Goal: Information Seeking & Learning: Learn about a topic

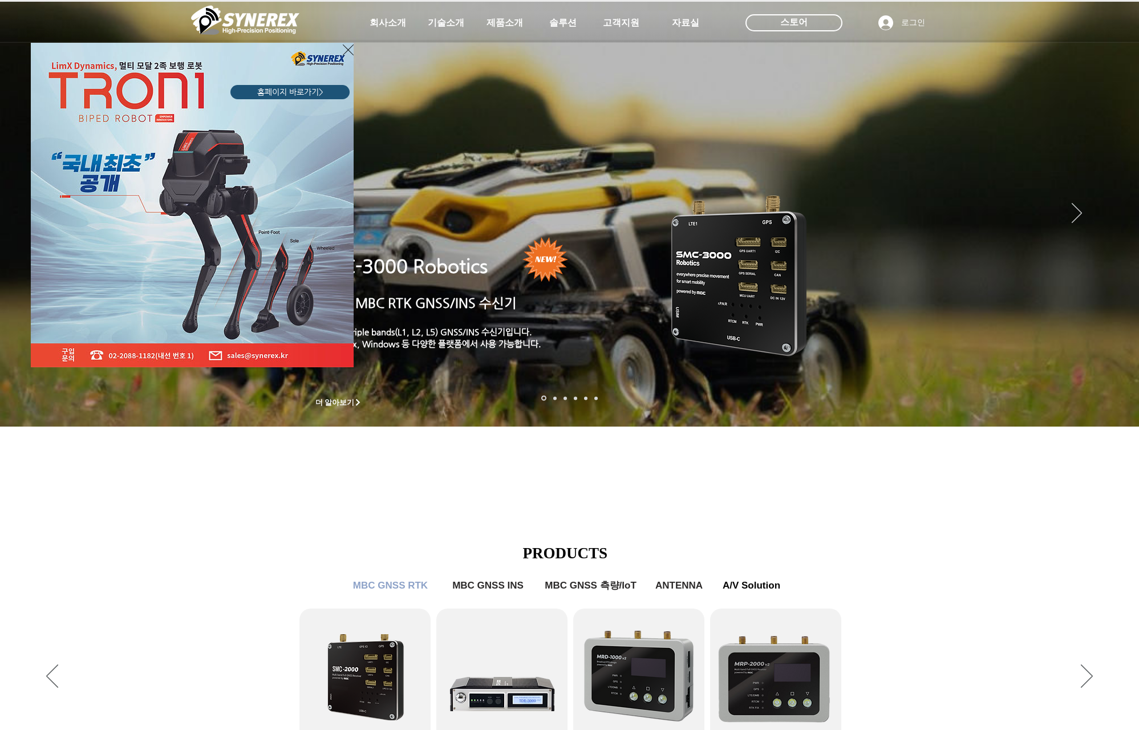
click at [345, 47] on icon "사이트로 돌아가기" at bounding box center [348, 49] width 11 height 11
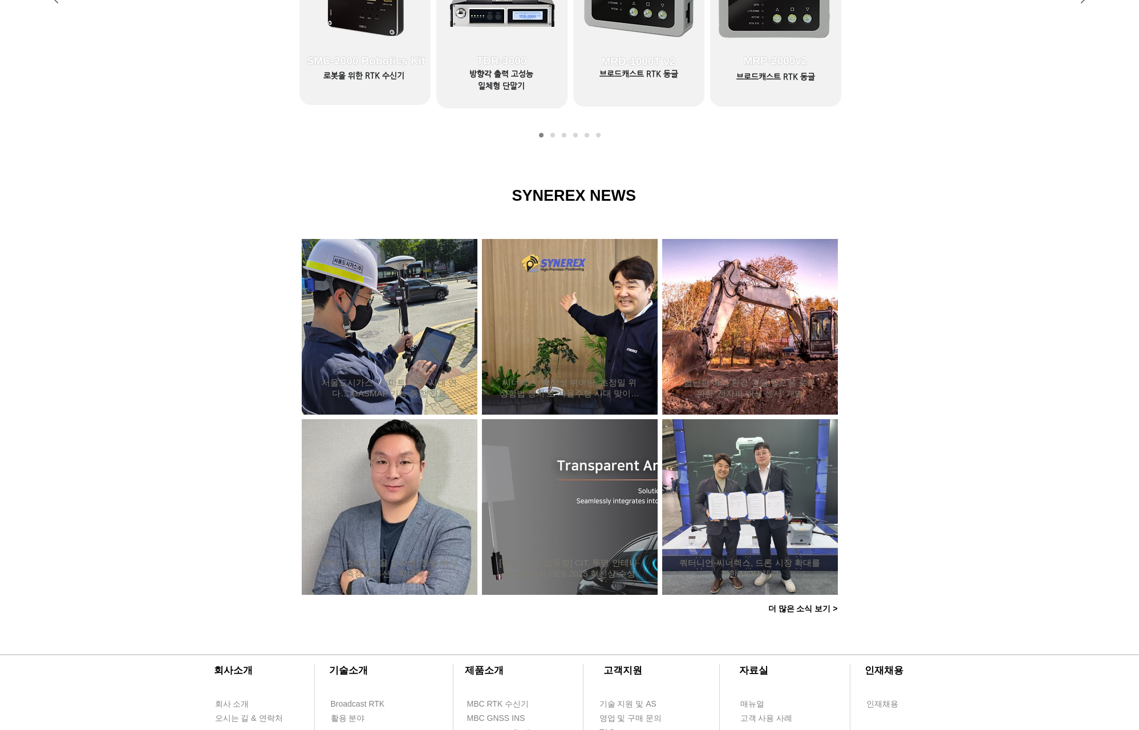
scroll to position [889, 0]
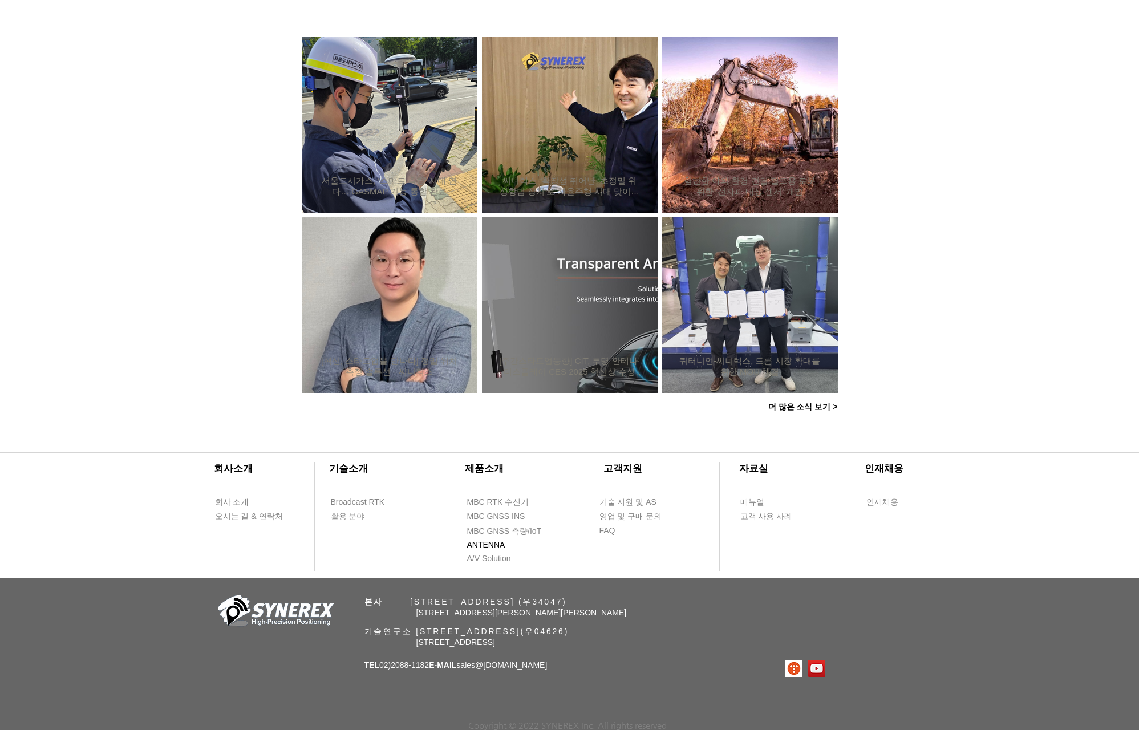
click at [493, 539] on span "ANTENNA" at bounding box center [486, 544] width 38 height 11
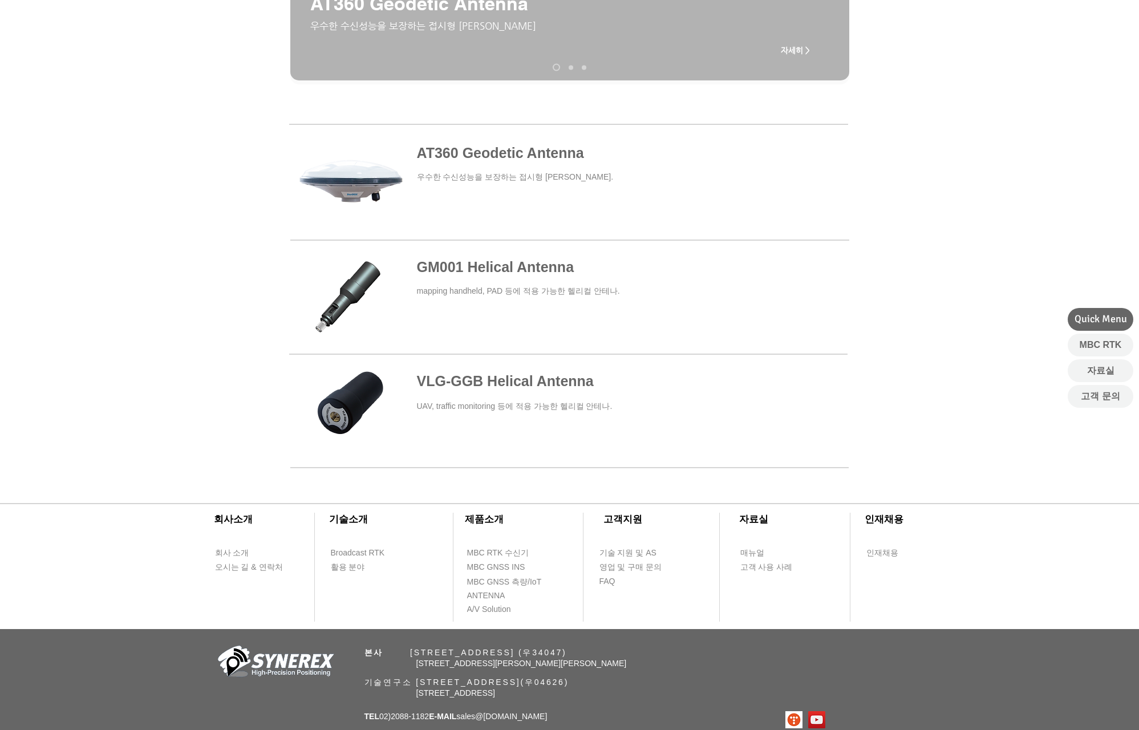
scroll to position [405, 0]
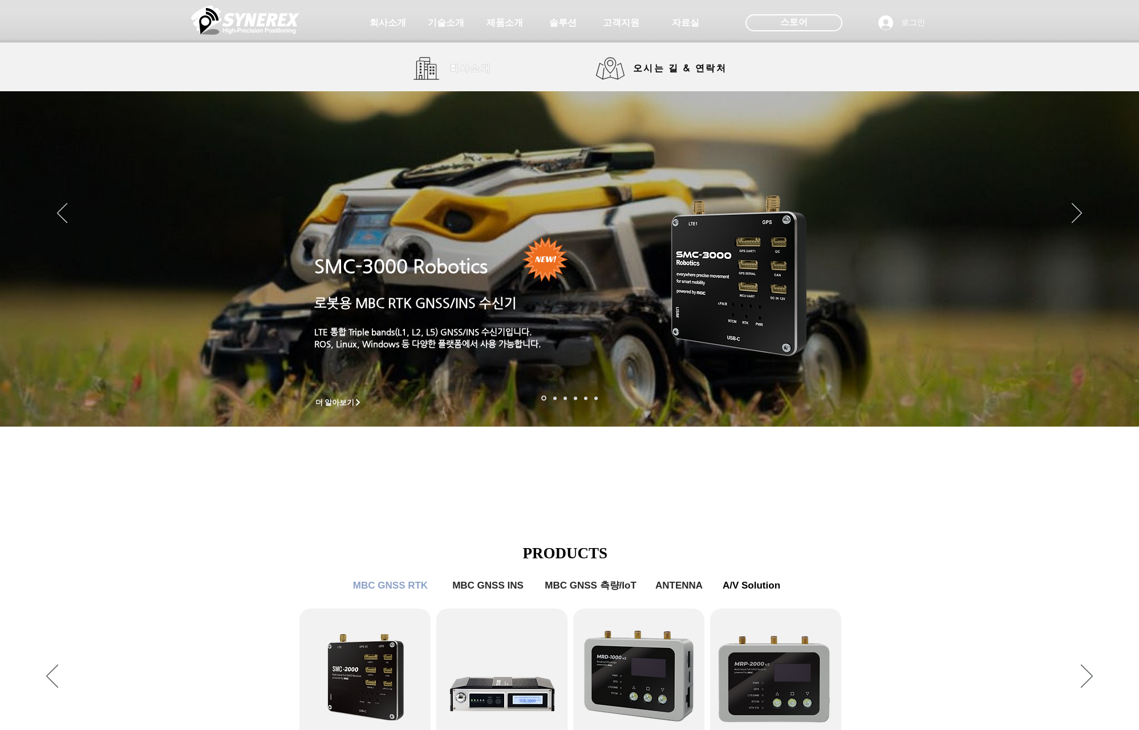
click at [473, 71] on span "회사소개" at bounding box center [470, 69] width 42 height 12
